Goal: Check status

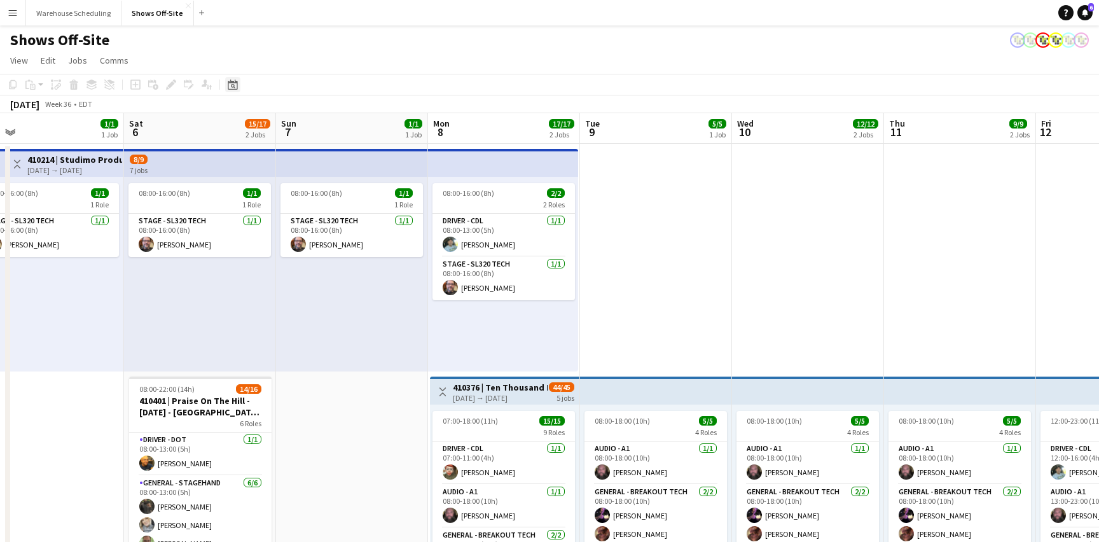
click at [235, 83] on icon "Date picker" at bounding box center [233, 84] width 10 height 10
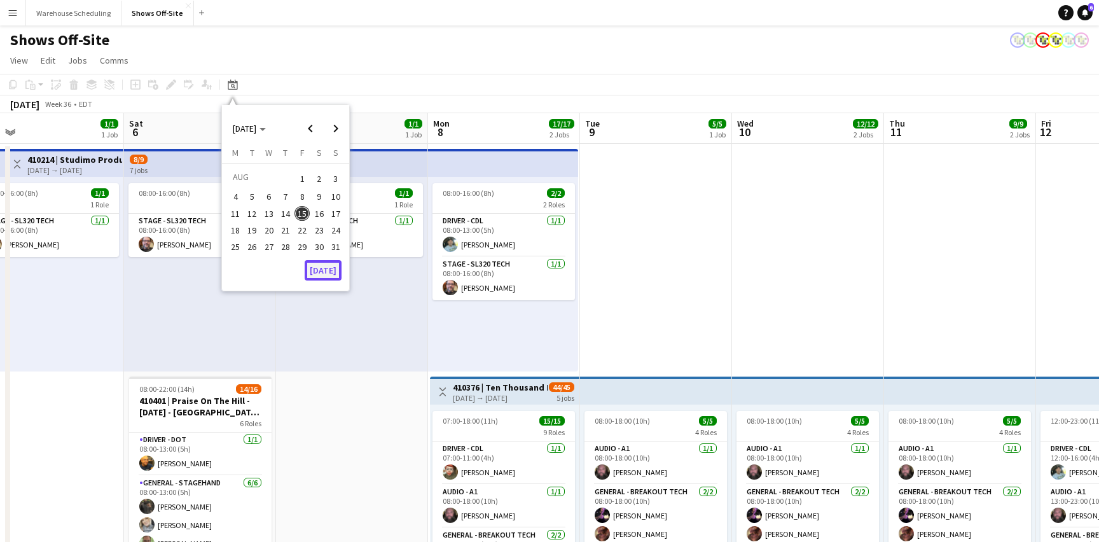
click at [324, 273] on button "[DATE]" at bounding box center [323, 270] width 37 height 20
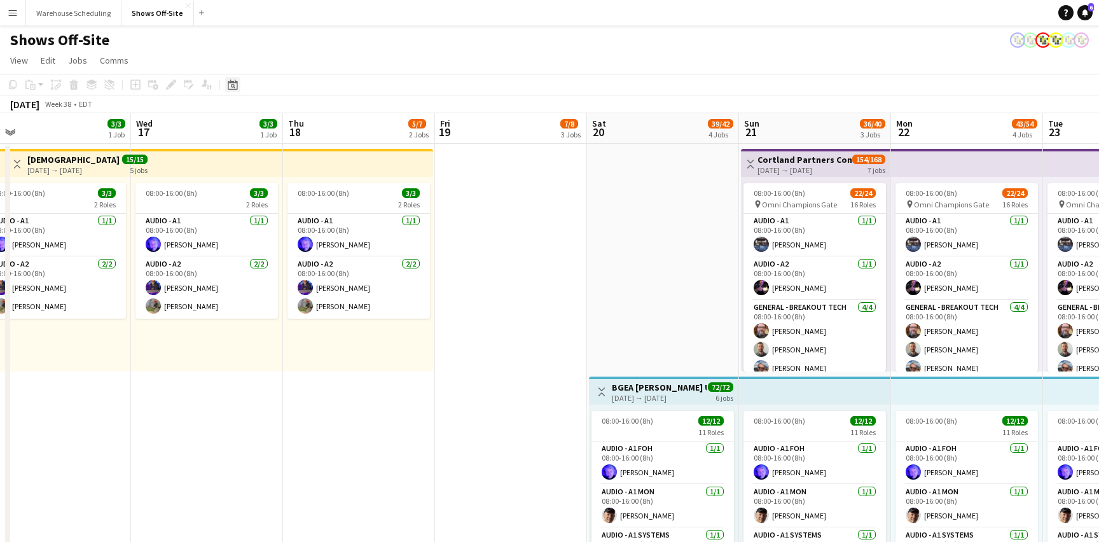
click at [231, 87] on icon "Date picker" at bounding box center [233, 84] width 10 height 10
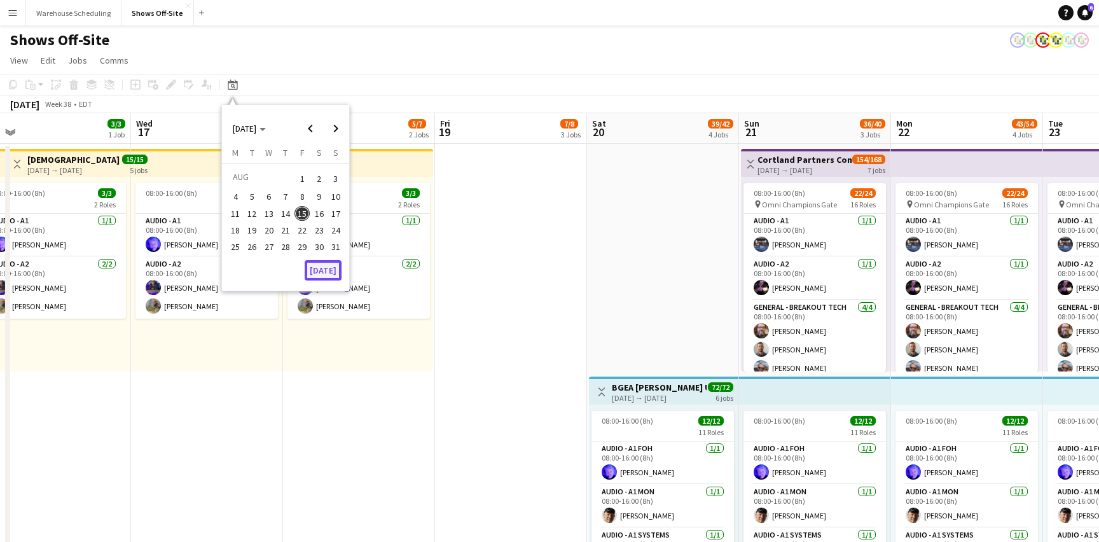
click at [339, 272] on button "[DATE]" at bounding box center [323, 270] width 37 height 20
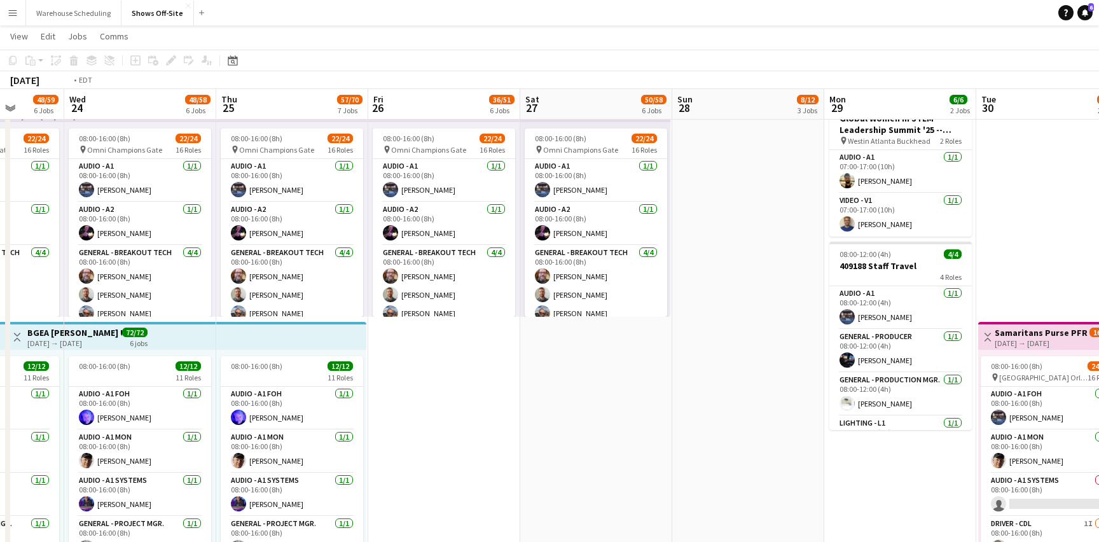
scroll to position [0, 333]
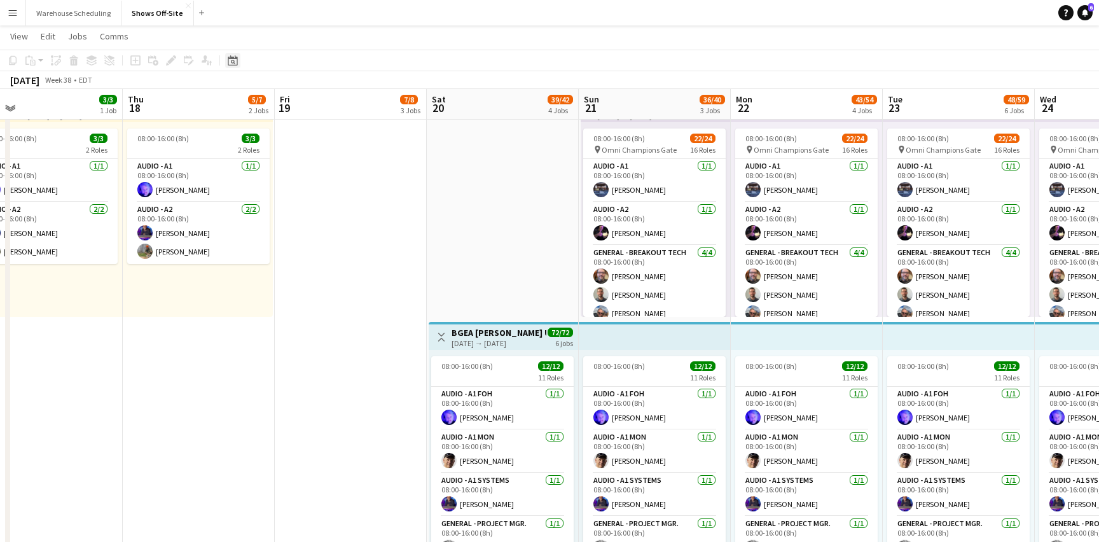
click at [234, 58] on icon at bounding box center [233, 60] width 10 height 10
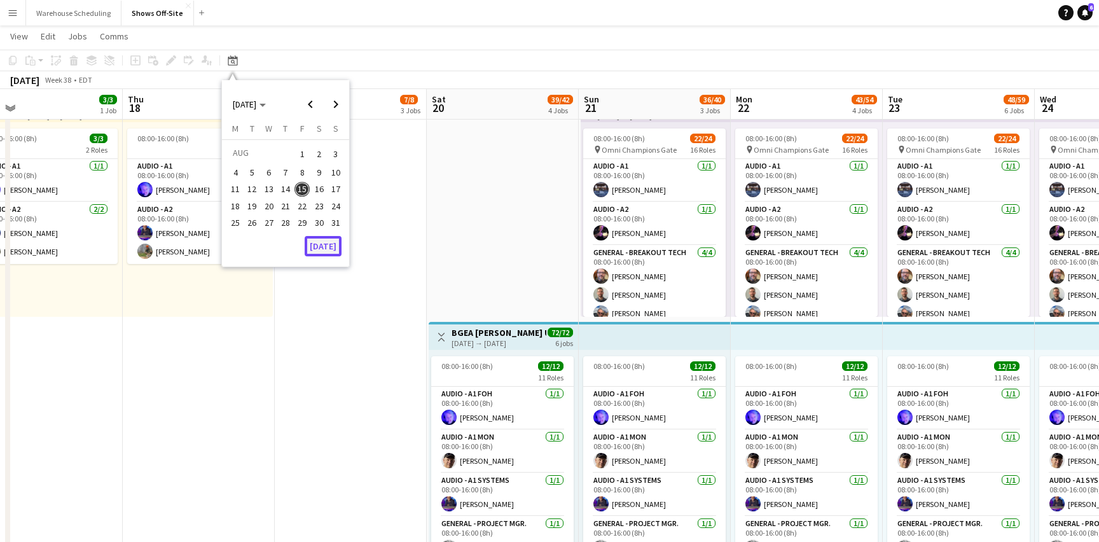
click at [325, 247] on button "[DATE]" at bounding box center [323, 246] width 37 height 20
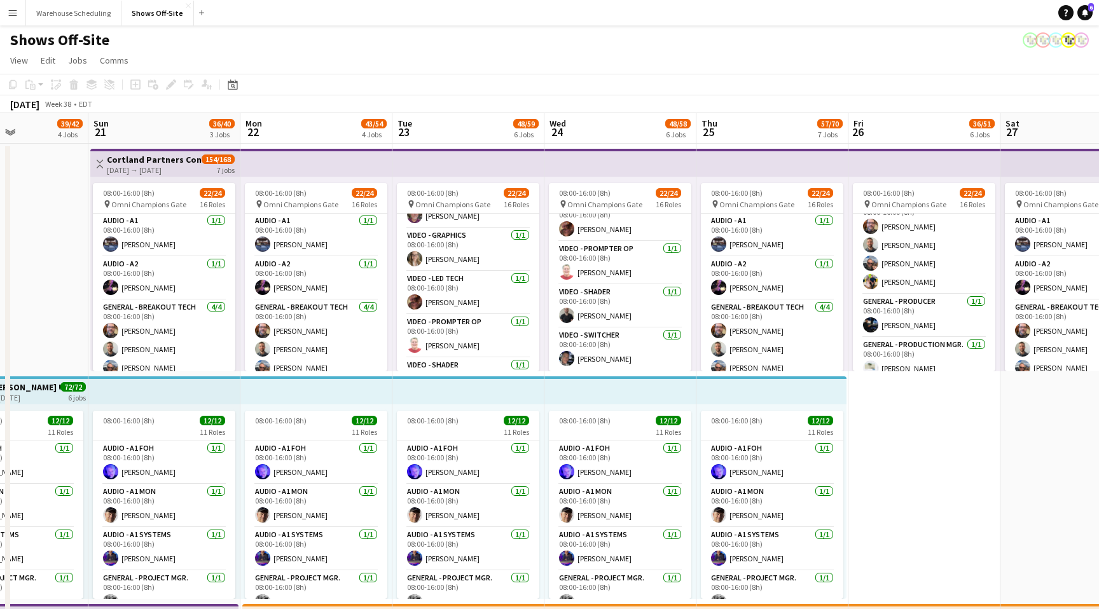
scroll to position [681, 0]
